Goal: Obtain resource: Download file/media

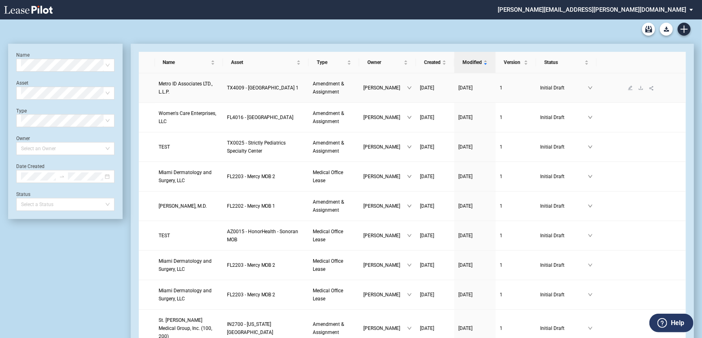
click at [204, 87] on span "Metro ID Associates LTD., L.L.P." at bounding box center [186, 88] width 54 height 14
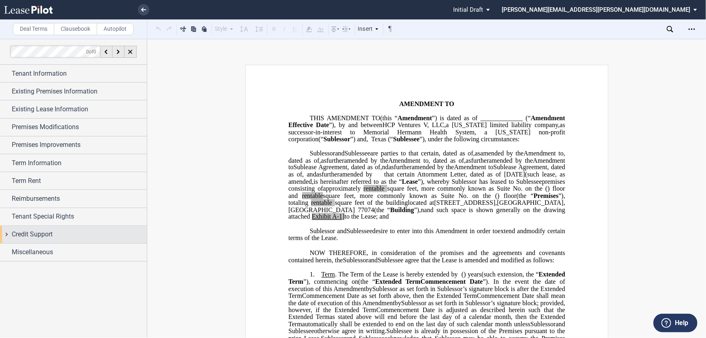
click at [5, 234] on div "Credit Support" at bounding box center [73, 234] width 147 height 17
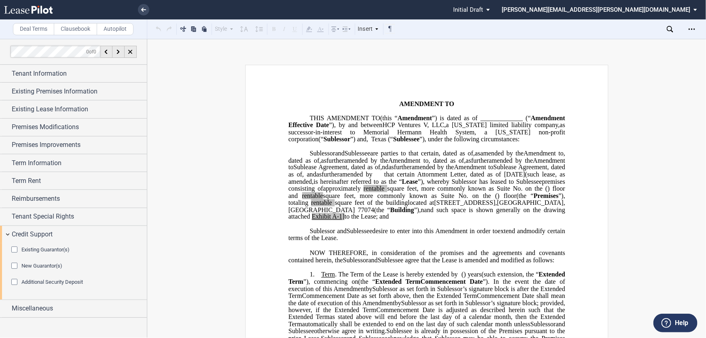
click at [13, 249] on div "Existing Guarantor(s)" at bounding box center [15, 251] width 8 height 8
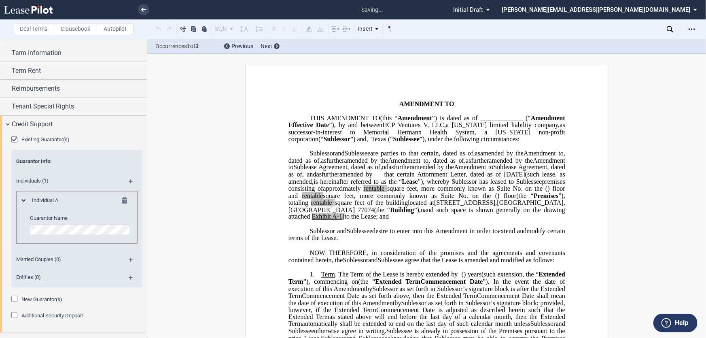
scroll to position [1797, 0]
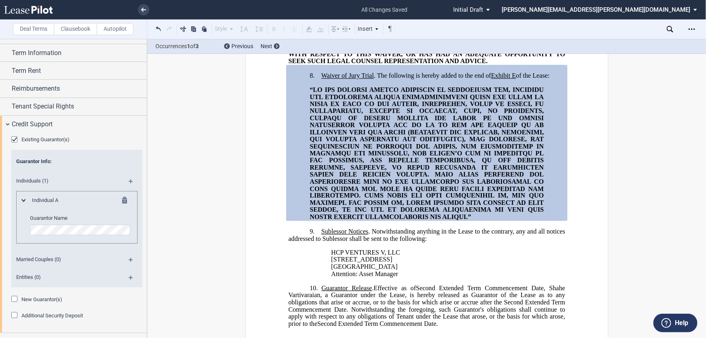
click at [80, 223] on editor-control "Guarantor Name" at bounding box center [81, 225] width 102 height 21
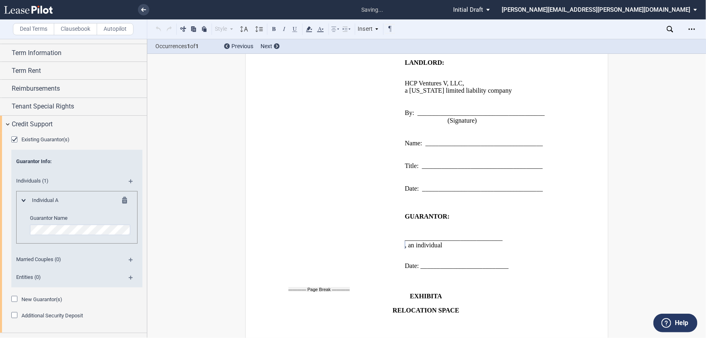
scroll to position [2464, 0]
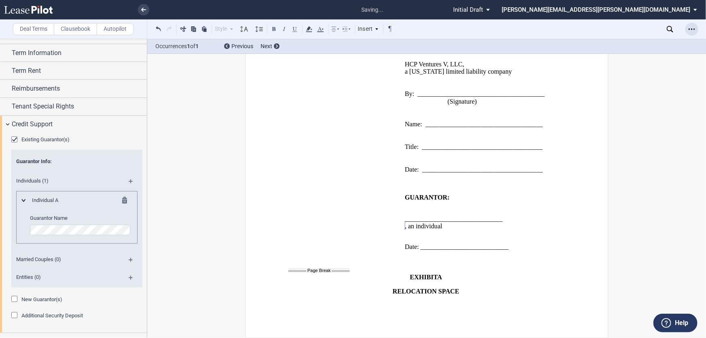
click at [691, 31] on icon "Open Lease options menu" at bounding box center [692, 29] width 6 height 6
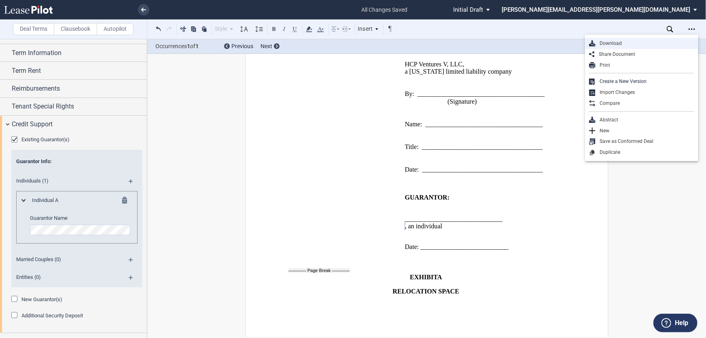
click at [640, 42] on div "Download" at bounding box center [645, 43] width 99 height 7
